Goal: Information Seeking & Learning: Learn about a topic

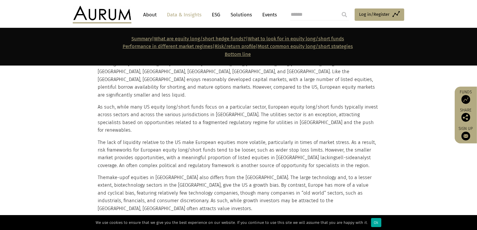
scroll to position [4424, 0]
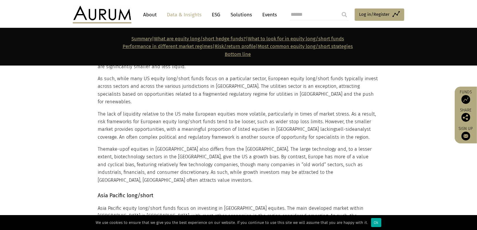
click at [43, 184] on section "Asia Pacific long/short Asia Pacific equity long/short funds focus on investing…" at bounding box center [238, 209] width 477 height 51
click at [69, 184] on section "Asia Pacific long/short Asia Pacific equity long/short funds focus on investing…" at bounding box center [238, 209] width 477 height 51
click at [101, 205] on p "Asia Pacific equity long/short funds focus on investing in [GEOGRAPHIC_DATA] eq…" at bounding box center [238, 220] width 280 height 31
click at [154, 205] on p "Asia Pacific equity long/short funds focus on investing in [GEOGRAPHIC_DATA] eq…" at bounding box center [238, 220] width 280 height 31
click at [135, 205] on p "Asia Pacific equity long/short funds focus on investing in [GEOGRAPHIC_DATA] eq…" at bounding box center [238, 220] width 280 height 31
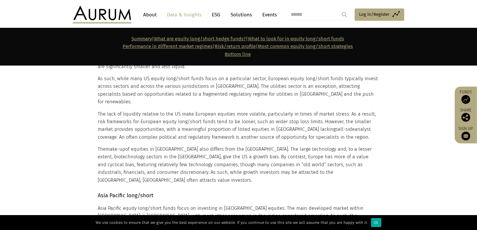
click at [127, 205] on p "Asia Pacific equity long/short funds focus on investing in [GEOGRAPHIC_DATA] eq…" at bounding box center [238, 220] width 280 height 31
click at [134, 205] on p "Asia Pacific equity long/short funds focus on investing in [GEOGRAPHIC_DATA] eq…" at bounding box center [238, 220] width 280 height 31
click at [91, 184] on section "Asia Pacific long/short Asia Pacific equity long/short funds focus on investing…" at bounding box center [238, 209] width 477 height 51
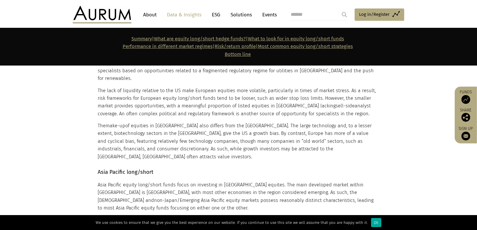
scroll to position [4471, 0]
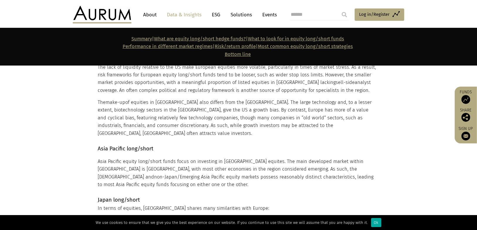
drag, startPoint x: 115, startPoint y: 101, endPoint x: 178, endPoint y: 104, distance: 63.4
click at [178, 217] on li "Reasonably mature capital markets, with a large number of listed equities (simi…" at bounding box center [243, 225] width 268 height 16
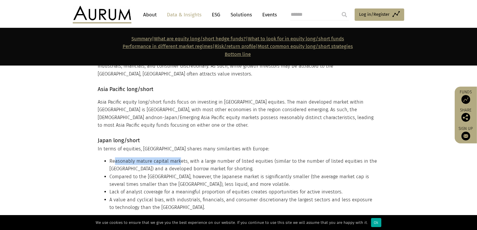
scroll to position [4541, 0]
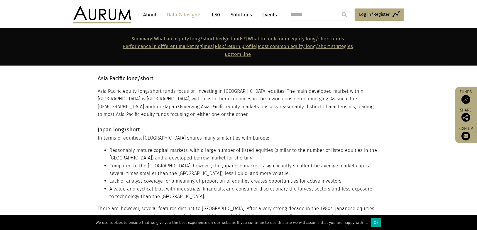
click at [156, 205] on p "There are, however, several features distinct to [GEOGRAPHIC_DATA]. After a ver…" at bounding box center [238, 228] width 280 height 46
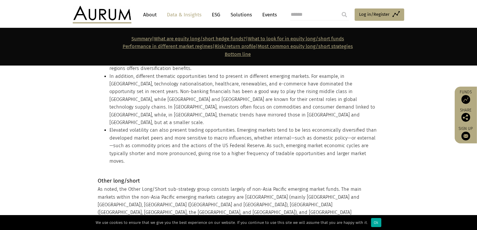
scroll to position [5151, 0]
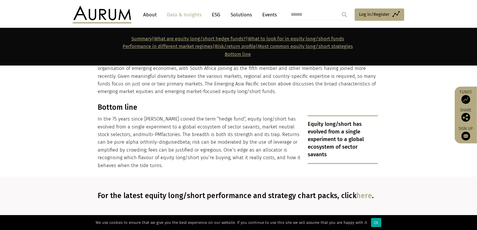
scroll to position [5291, 0]
